Goal: Information Seeking & Learning: Learn about a topic

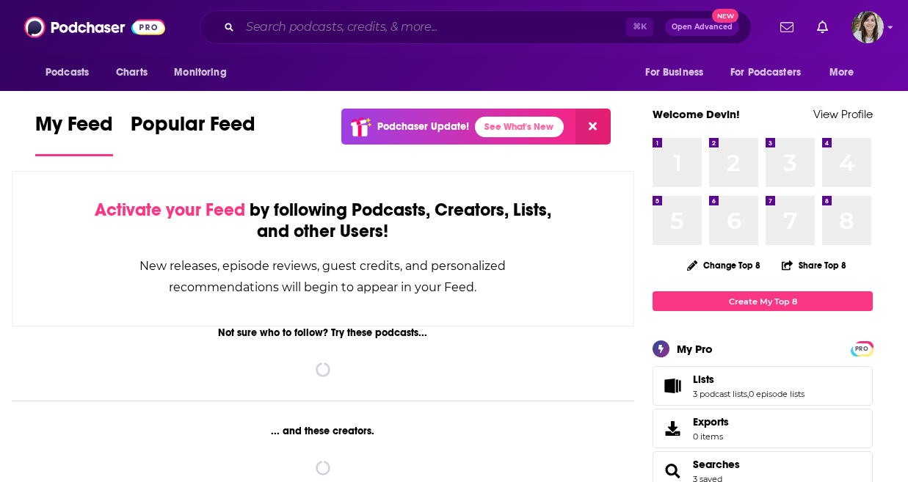
click at [312, 29] on input "Search podcasts, credits, & more..." at bounding box center [433, 26] width 386 height 23
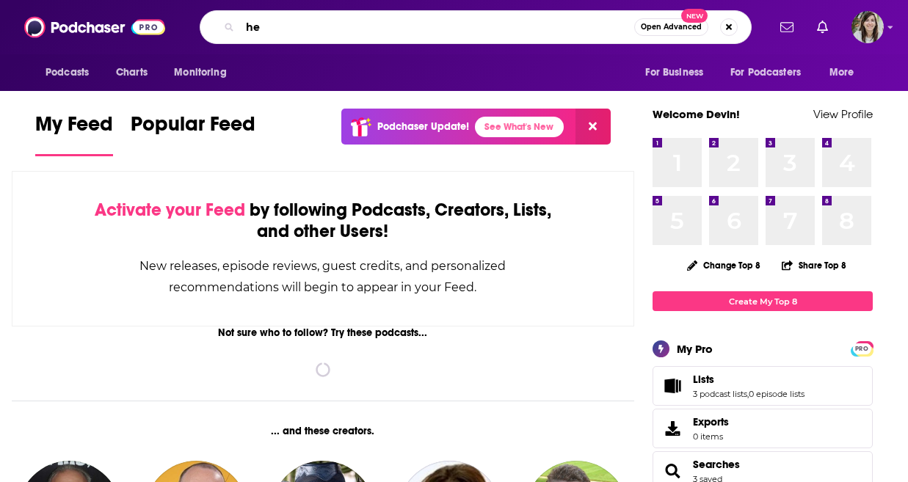
type input "h"
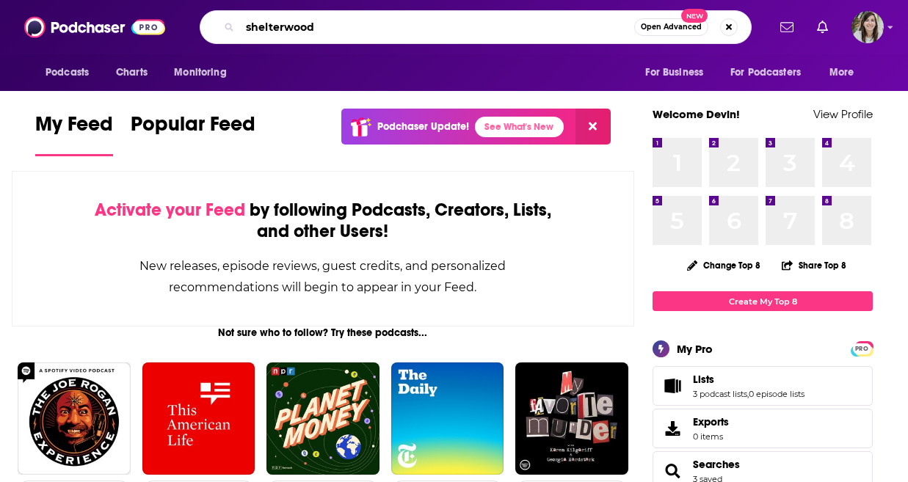
type input "shelterwood"
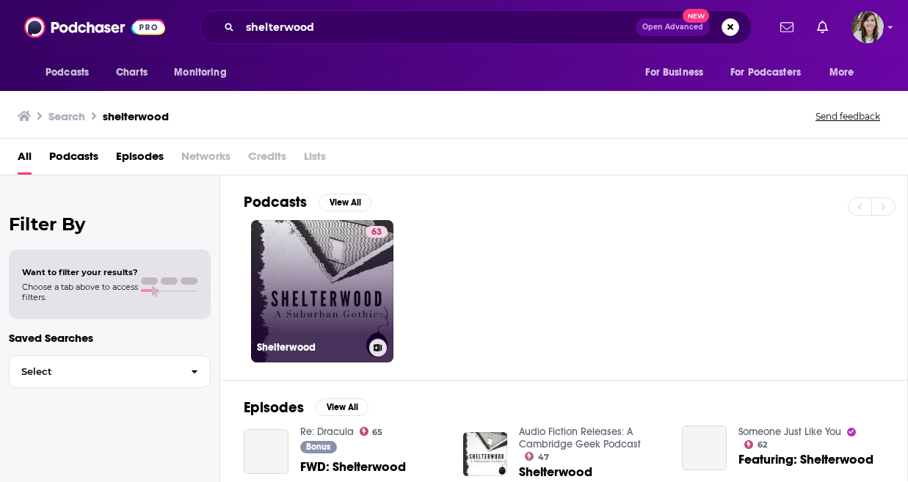
click at [277, 314] on link "63 Shelterwood" at bounding box center [322, 291] width 142 height 142
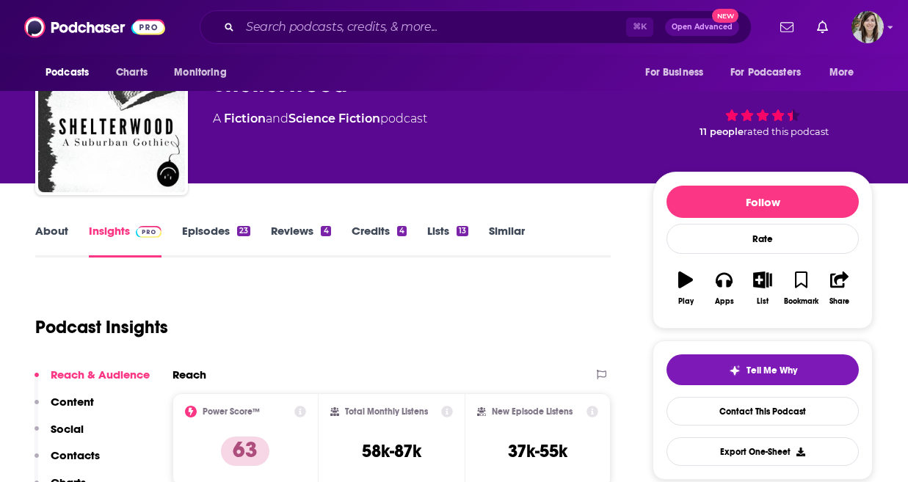
scroll to position [104, 0]
